Goal: Information Seeking & Learning: Learn about a topic

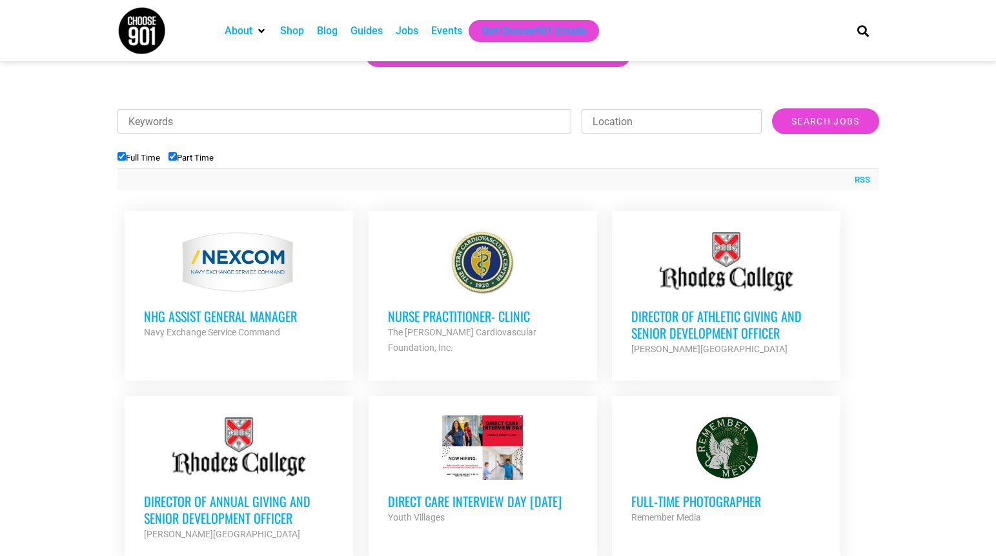
scroll to position [387, 0]
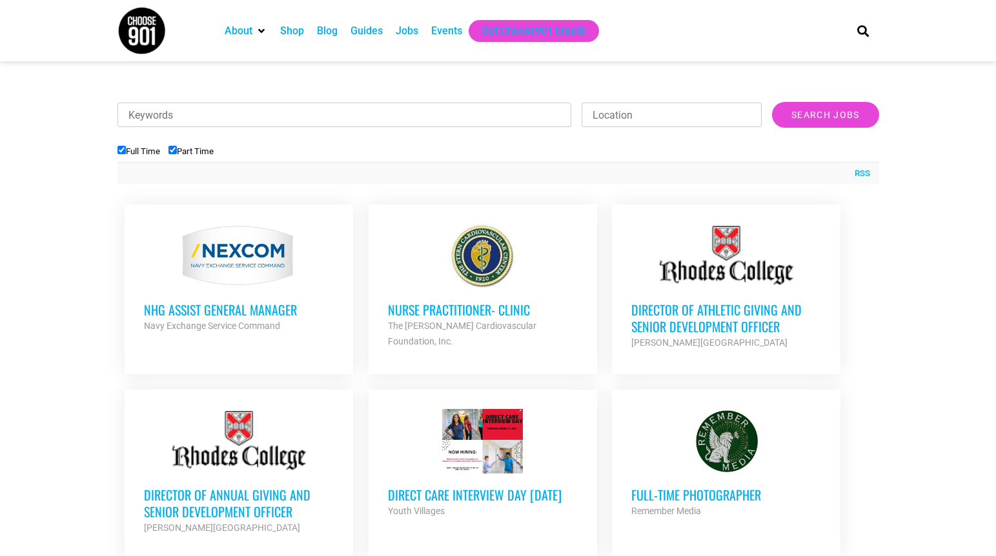
click at [279, 321] on strong "Navy Exchange Service Command" at bounding box center [212, 326] width 136 height 10
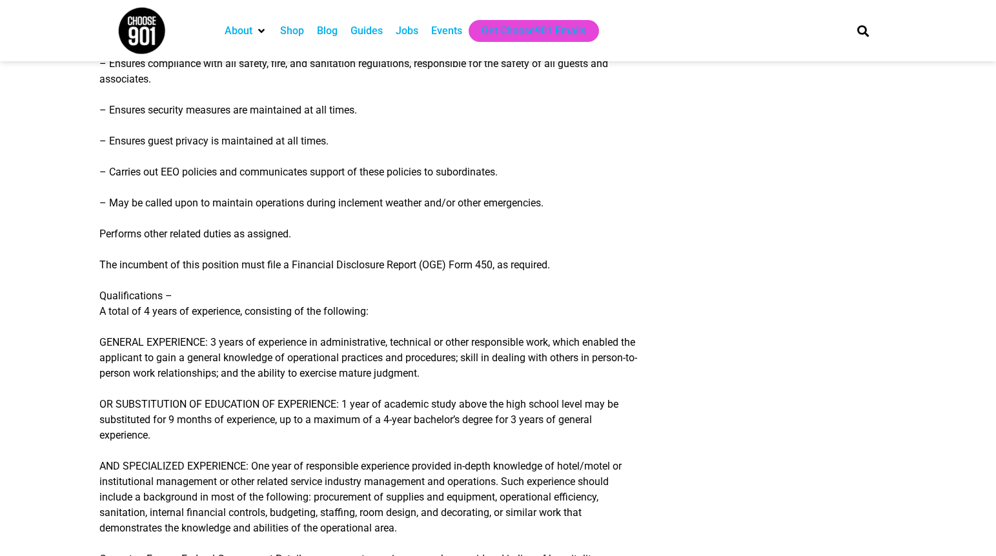
scroll to position [1097, 0]
